Goal: Task Accomplishment & Management: Manage account settings

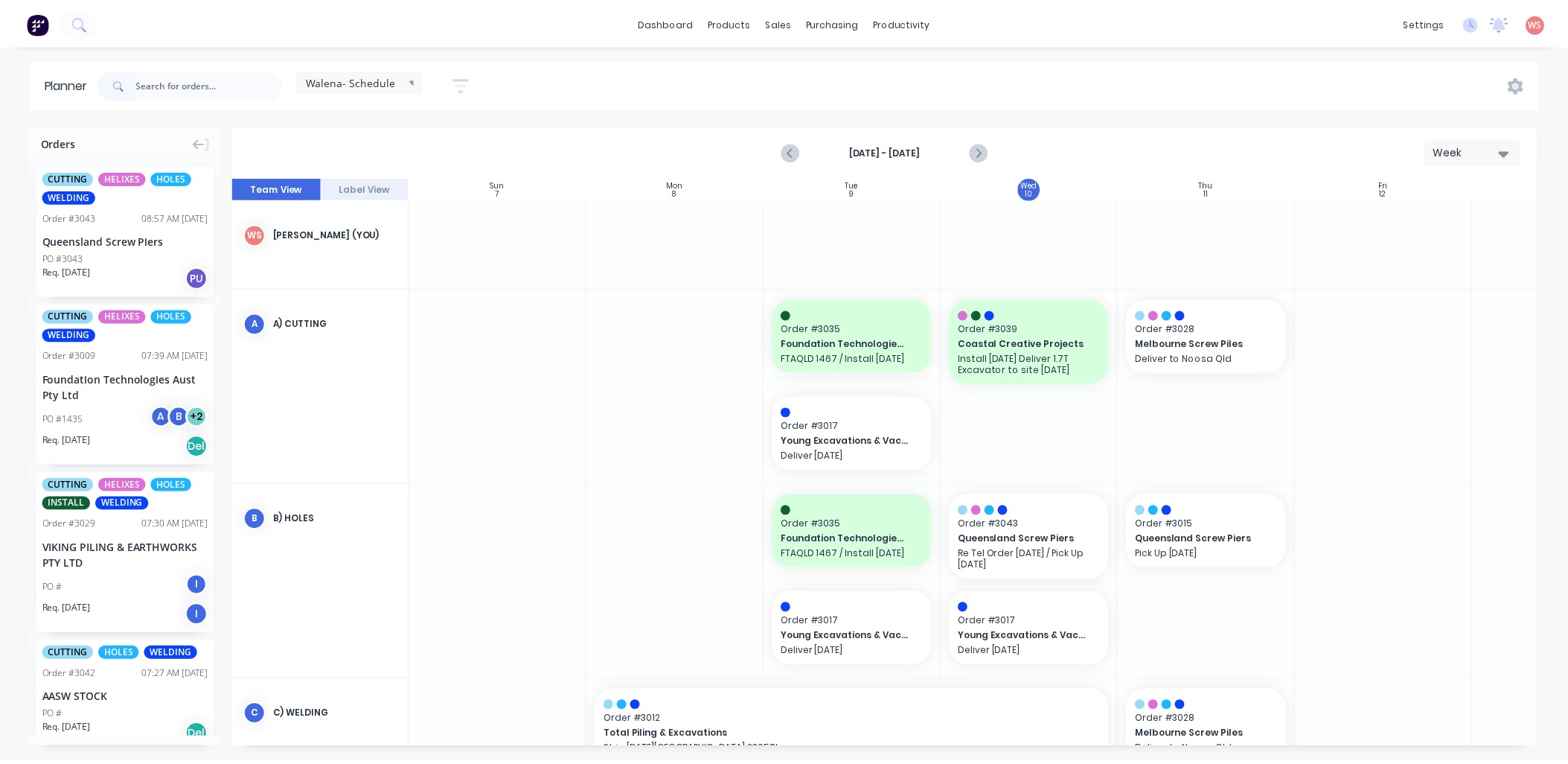
scroll to position [0, 1]
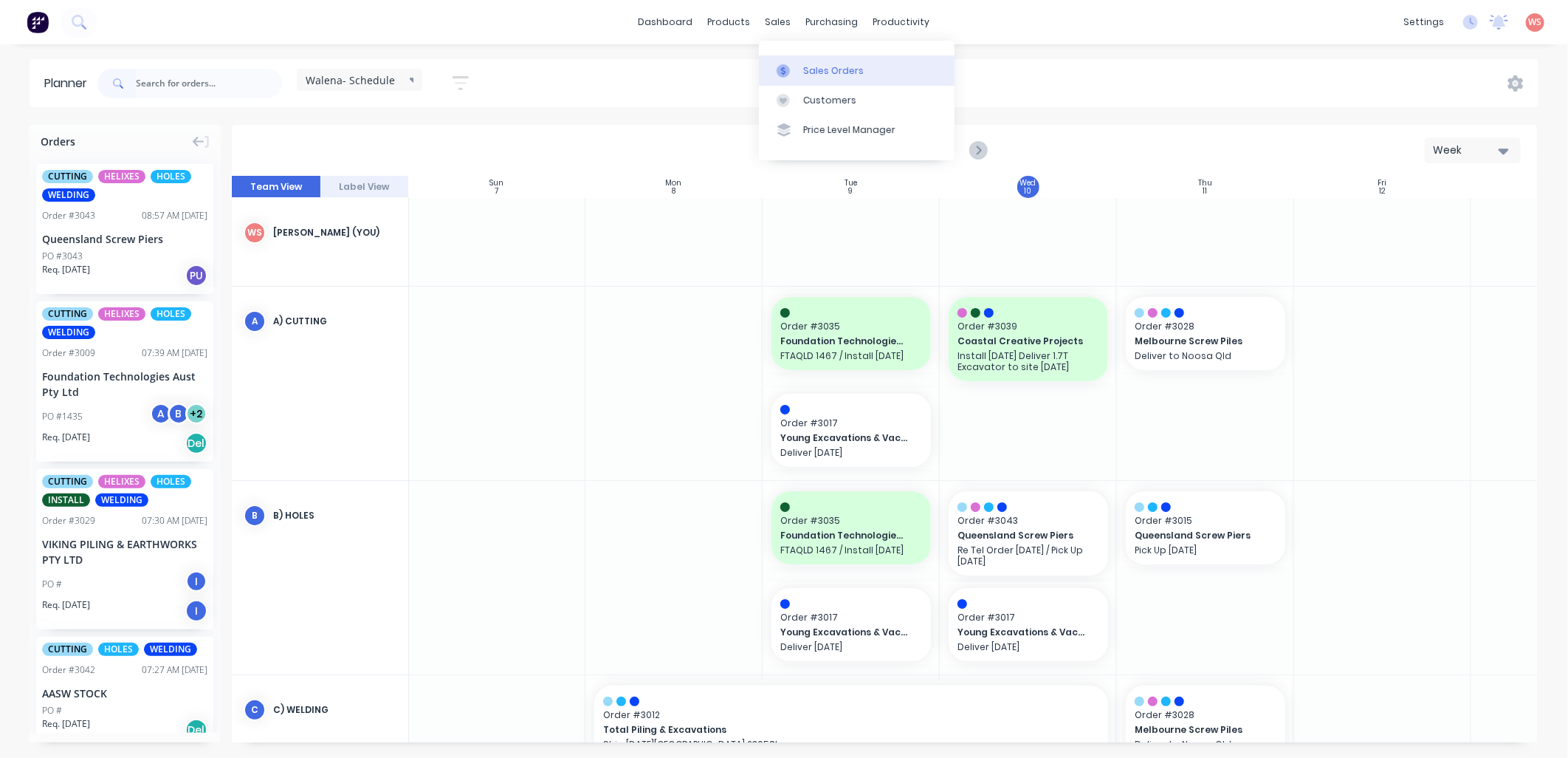
click at [819, 64] on div "Sales Orders" at bounding box center [833, 70] width 61 height 14
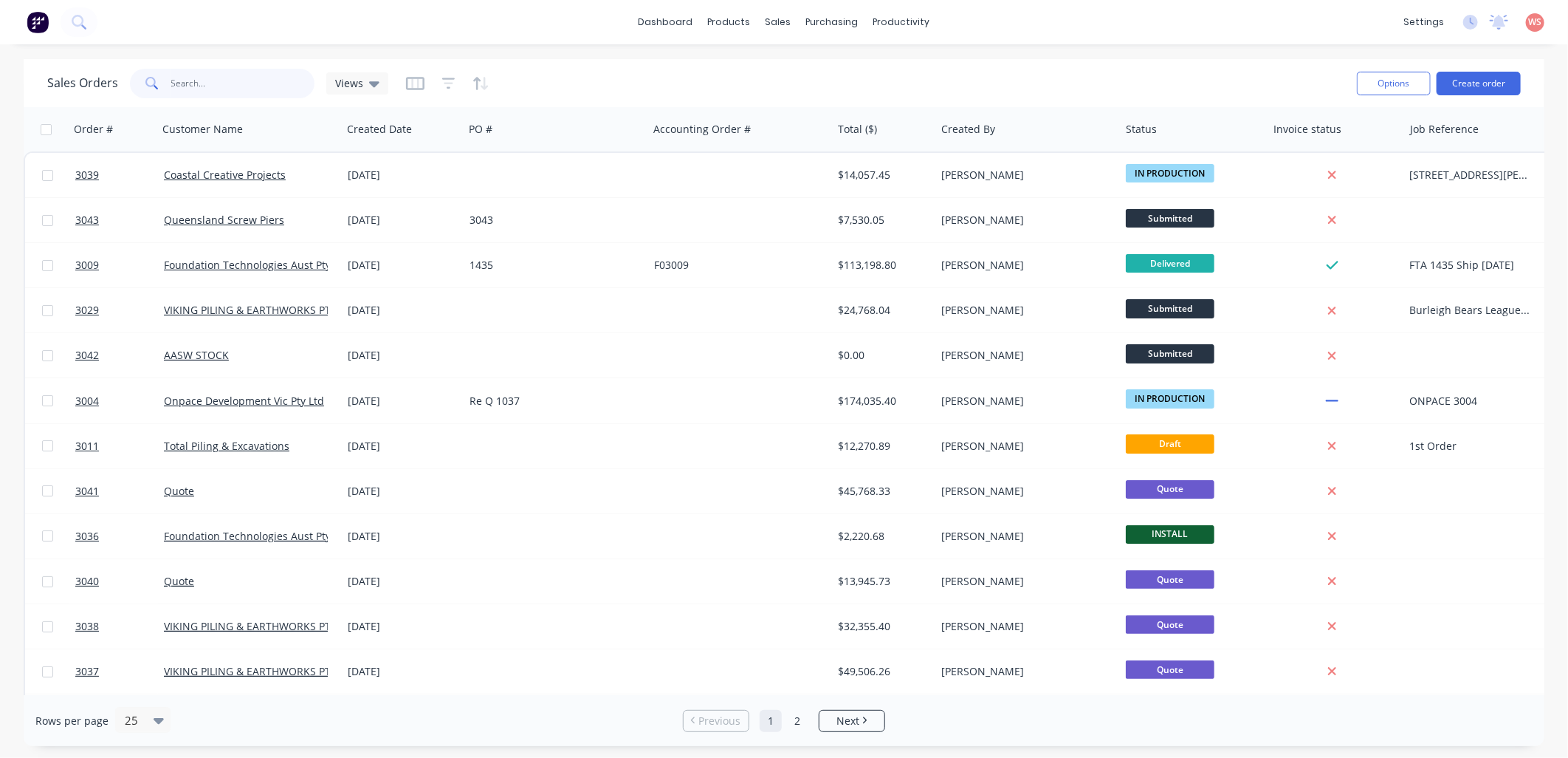
click at [218, 92] on input "text" at bounding box center [243, 83] width 144 height 30
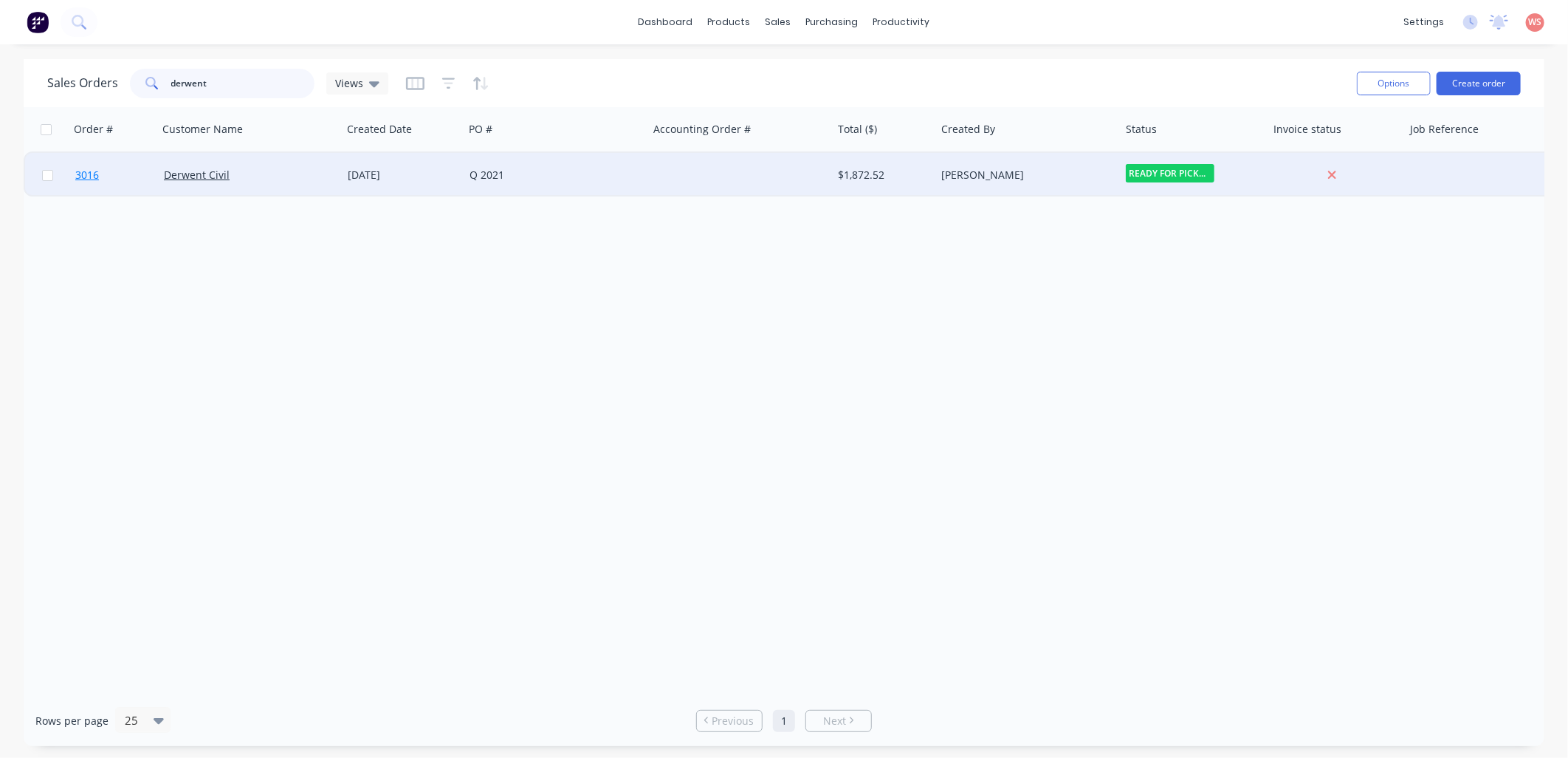
type input "derwent"
click at [82, 174] on span "3016" at bounding box center [87, 175] width 23 height 14
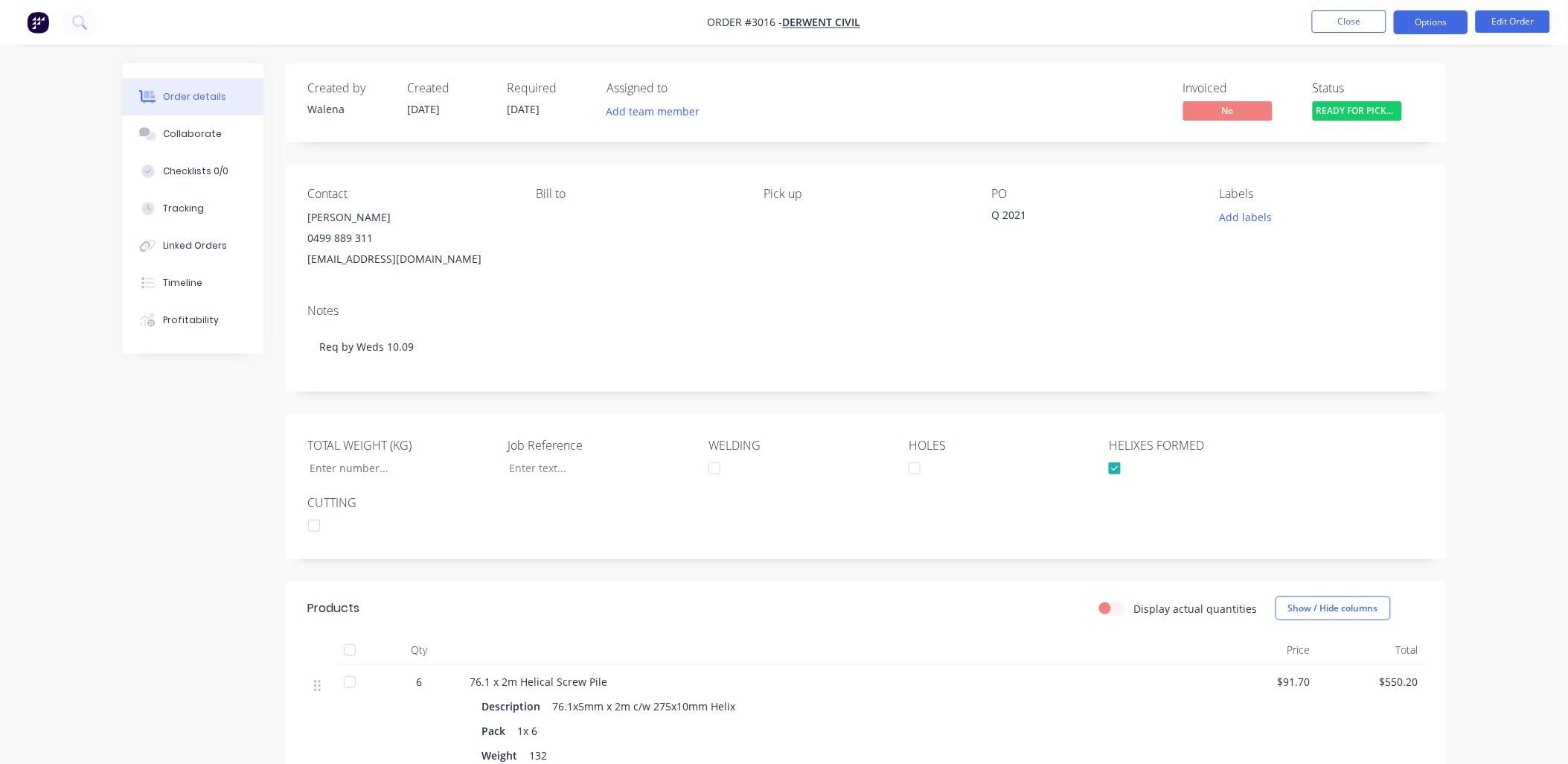
click at [1426, 27] on button "Options" at bounding box center [1431, 22] width 75 height 24
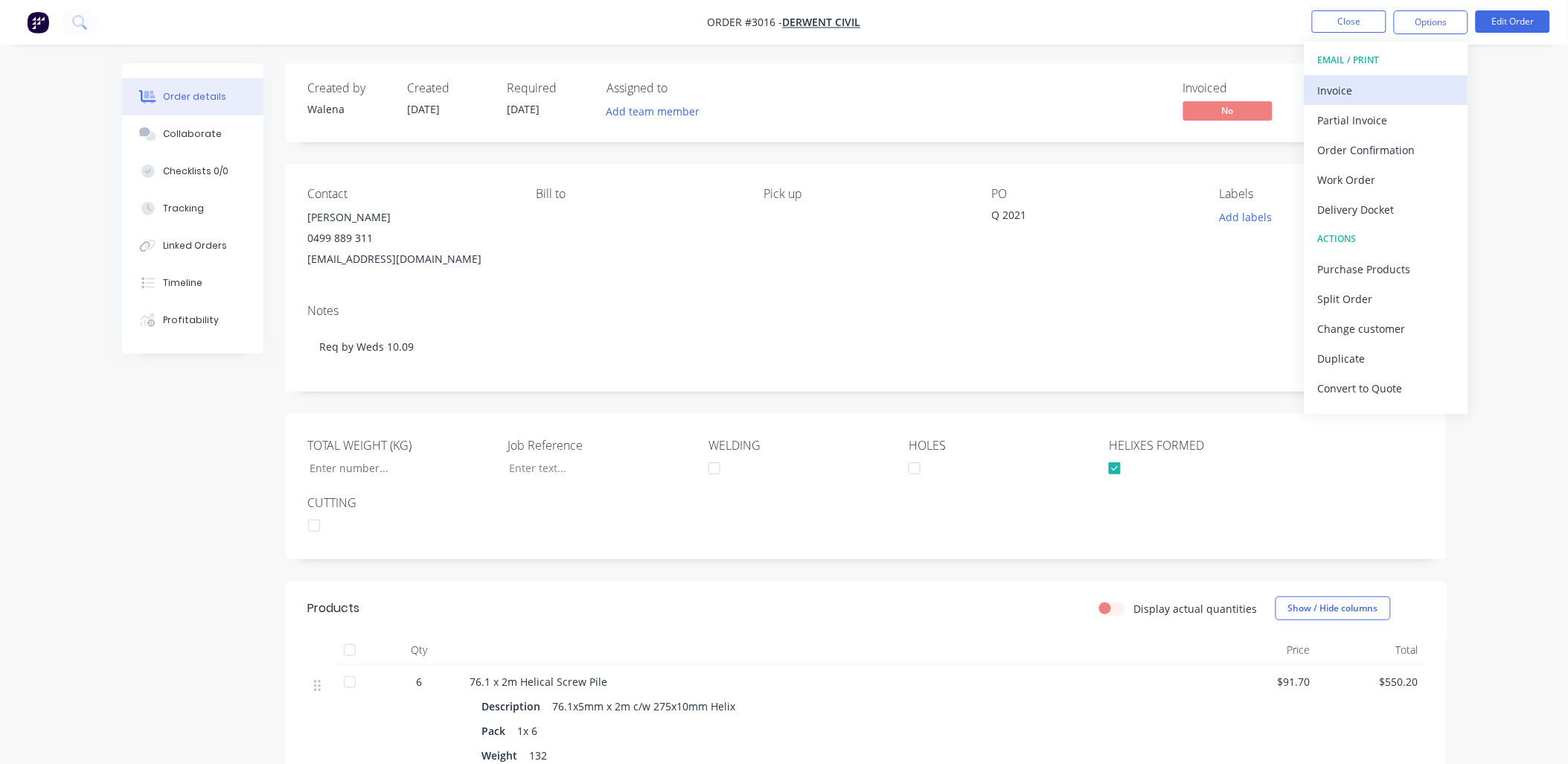
click at [1349, 96] on div "Invoice" at bounding box center [1386, 90] width 137 height 22
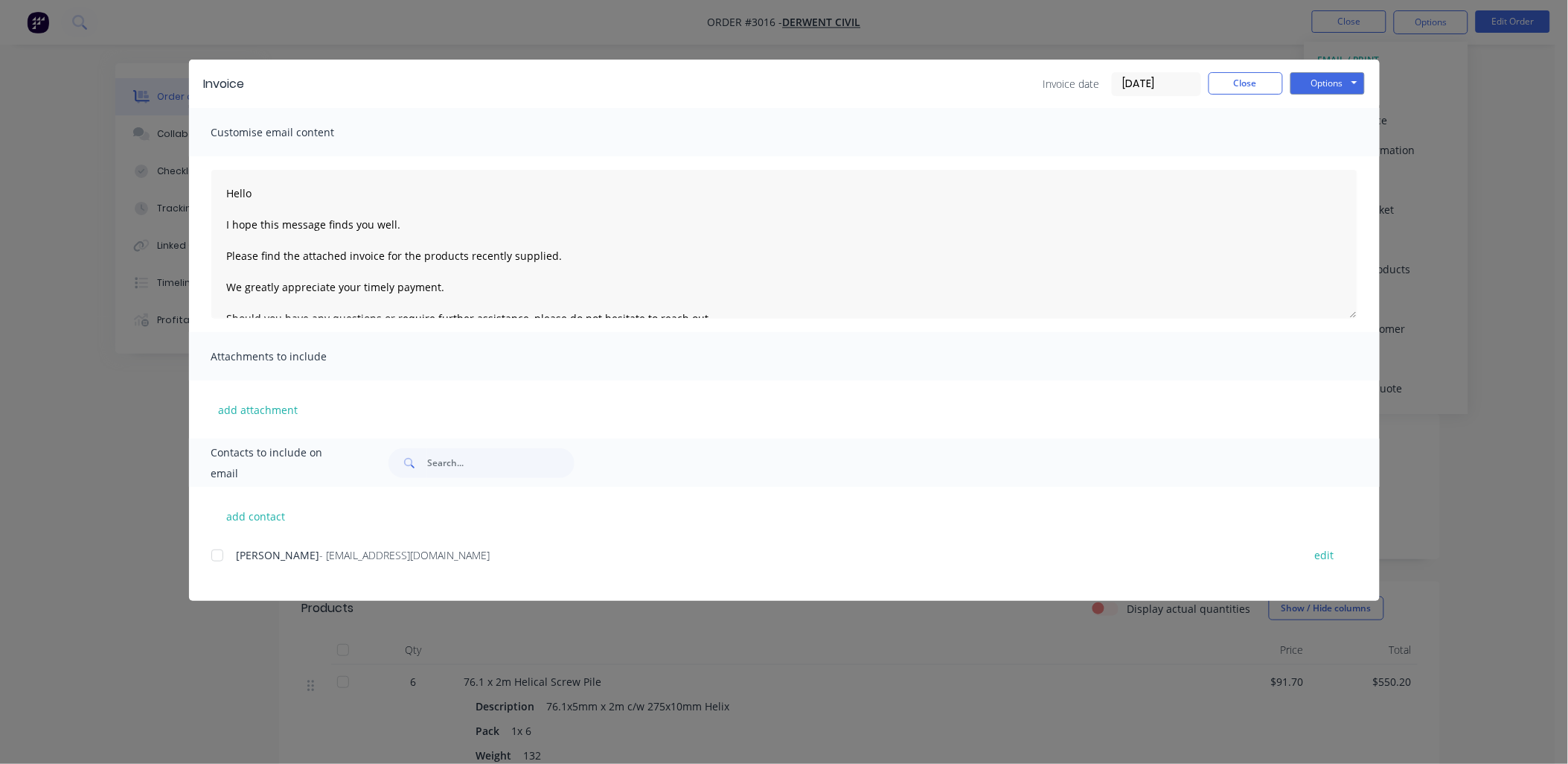
click at [219, 556] on div at bounding box center [217, 555] width 30 height 30
click at [1325, 91] on button "Options" at bounding box center [1328, 83] width 75 height 23
click at [1322, 107] on button "Preview" at bounding box center [1338, 109] width 96 height 25
click at [1352, 82] on button "Options" at bounding box center [1328, 83] width 75 height 23
click at [1339, 161] on button "Email" at bounding box center [1338, 158] width 96 height 25
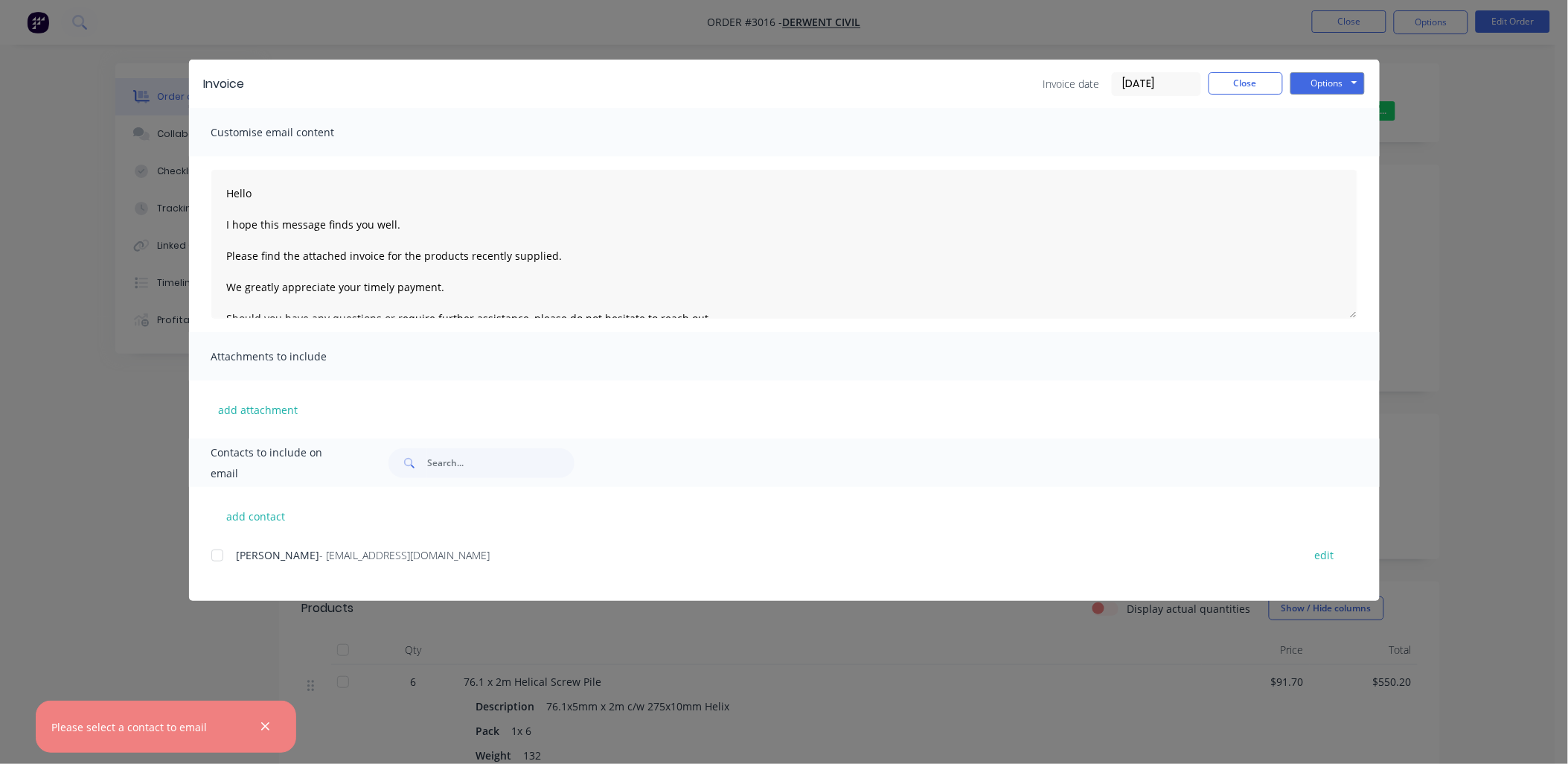
click at [216, 556] on div at bounding box center [217, 555] width 30 height 30
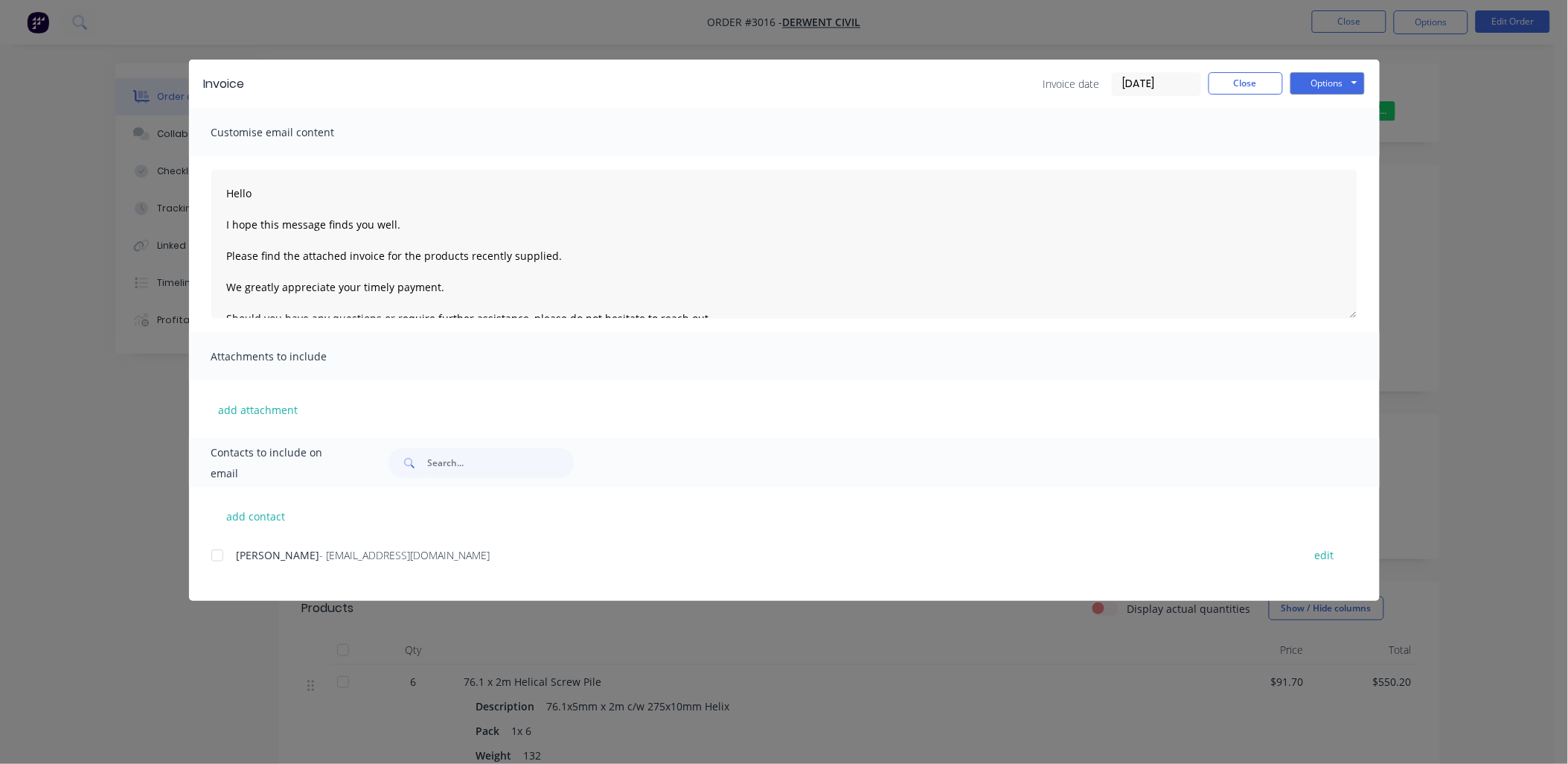
click at [220, 551] on div at bounding box center [217, 555] width 30 height 30
click at [1358, 79] on button "Options" at bounding box center [1328, 83] width 75 height 23
click at [1329, 155] on button "Email" at bounding box center [1338, 158] width 96 height 25
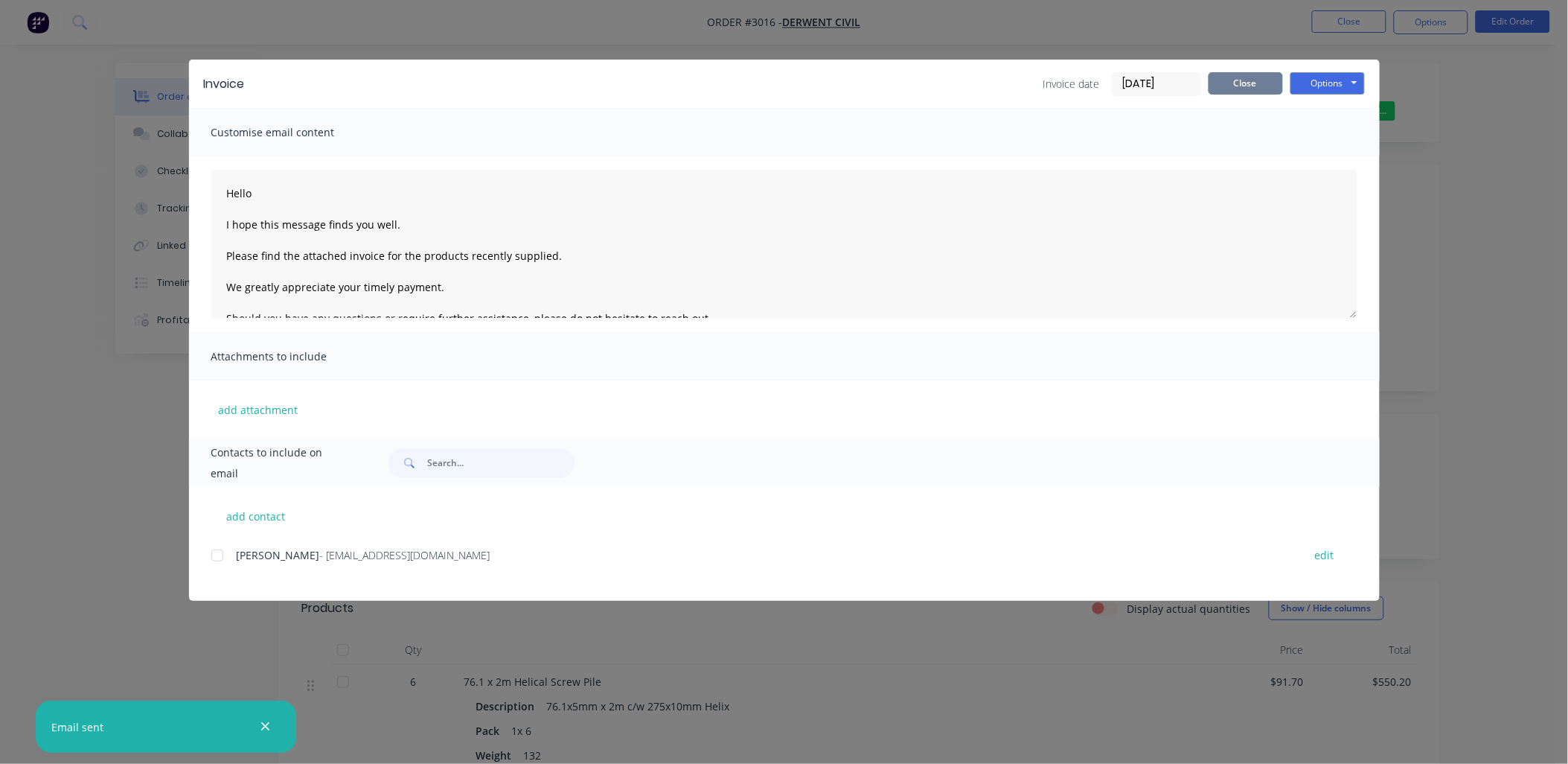
click at [1246, 85] on button "Close" at bounding box center [1246, 83] width 75 height 23
